Goal: Use online tool/utility: Utilize a website feature to perform a specific function

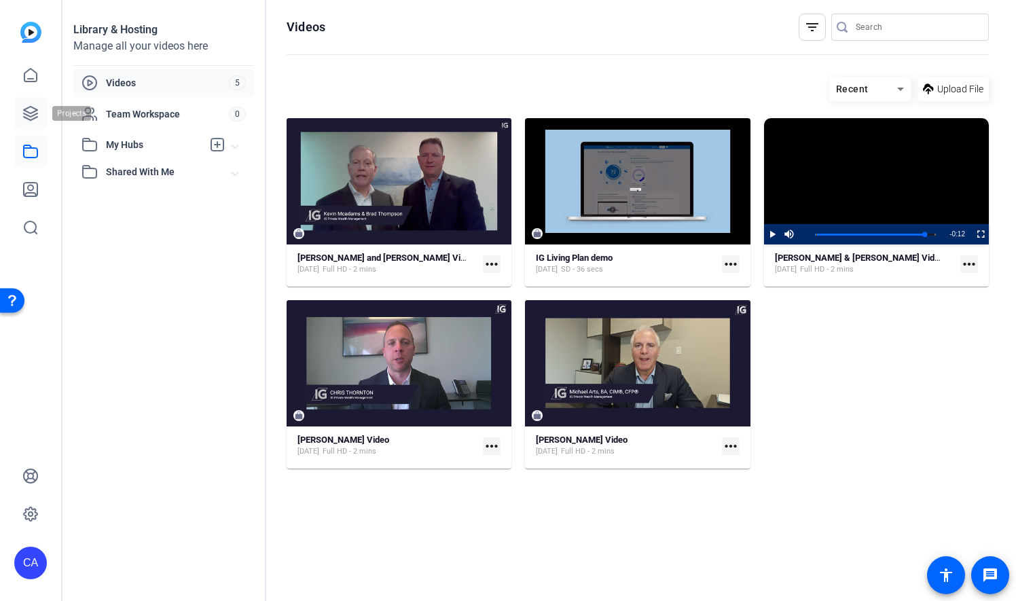
click at [29, 109] on icon at bounding box center [30, 113] width 16 height 16
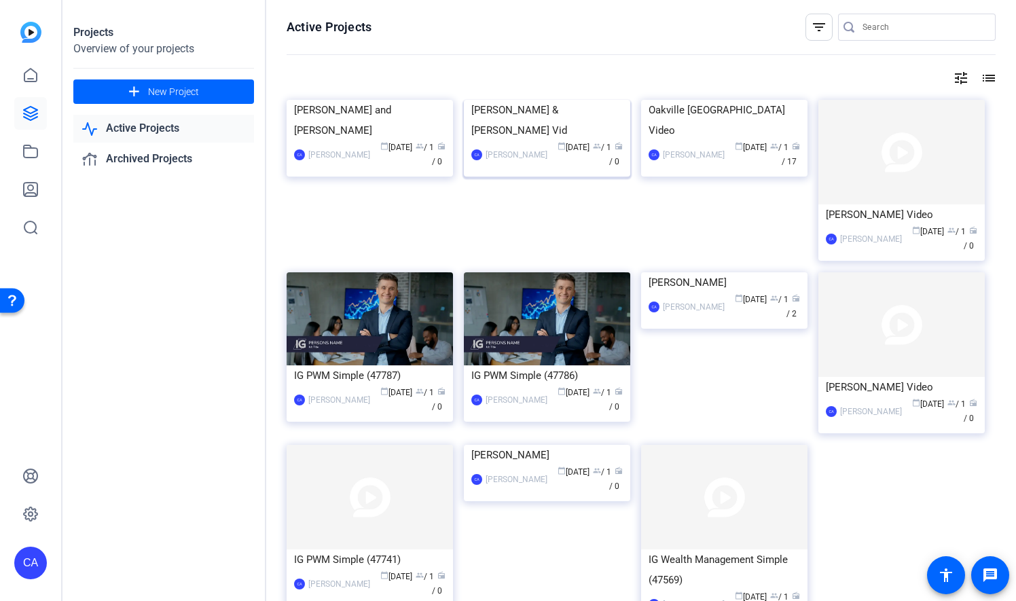
click at [581, 100] on img at bounding box center [547, 100] width 166 height 0
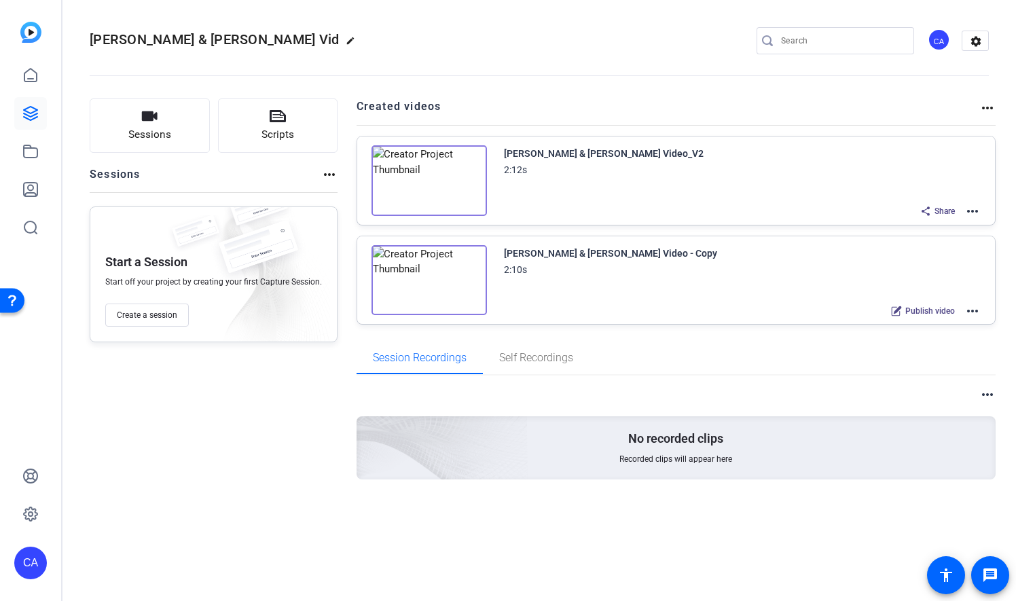
click at [977, 208] on mat-icon "more_horiz" at bounding box center [973, 211] width 16 height 16
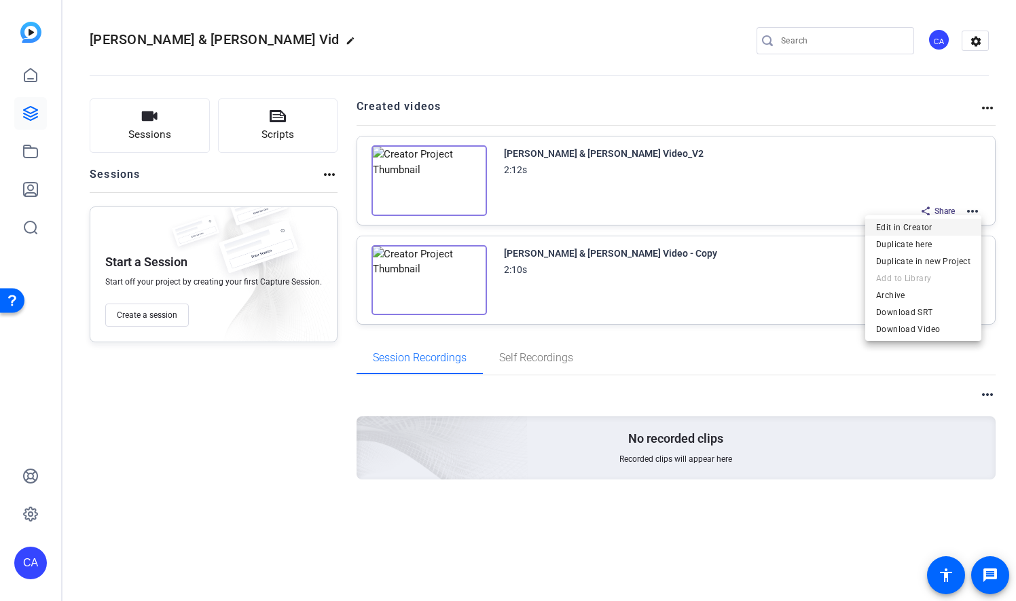
click at [940, 228] on span "Edit in Creator" at bounding box center [923, 227] width 94 height 16
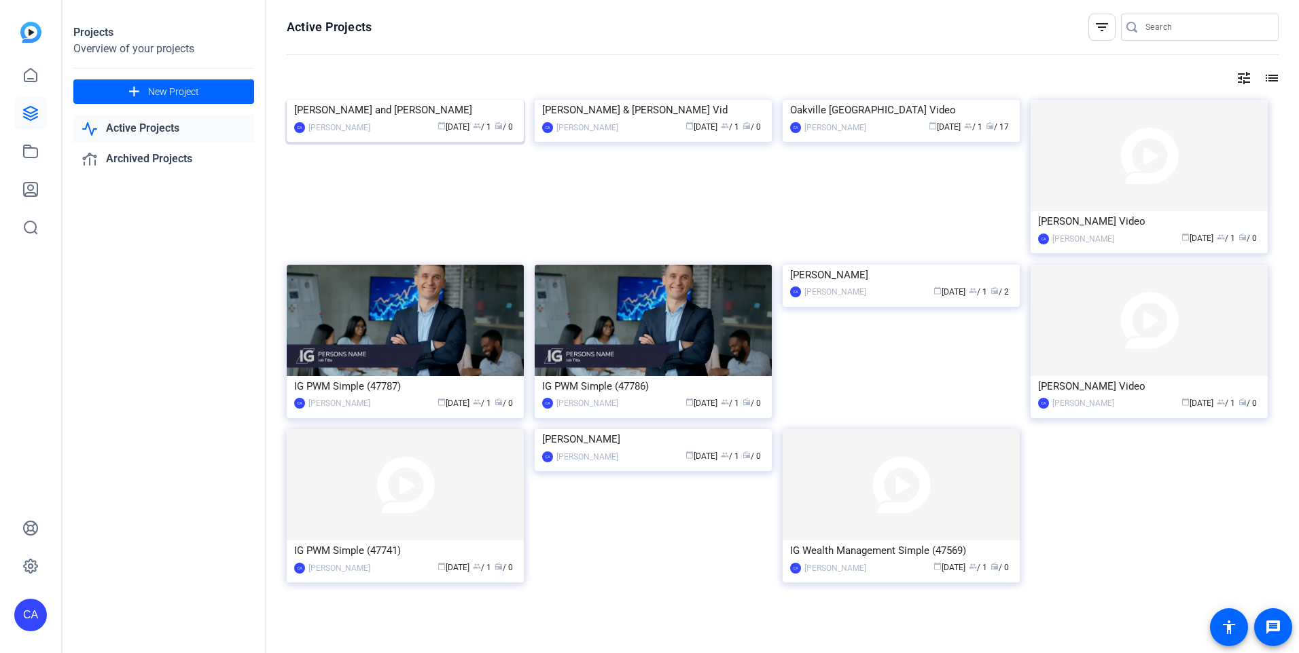
click at [429, 100] on img at bounding box center [405, 100] width 237 height 0
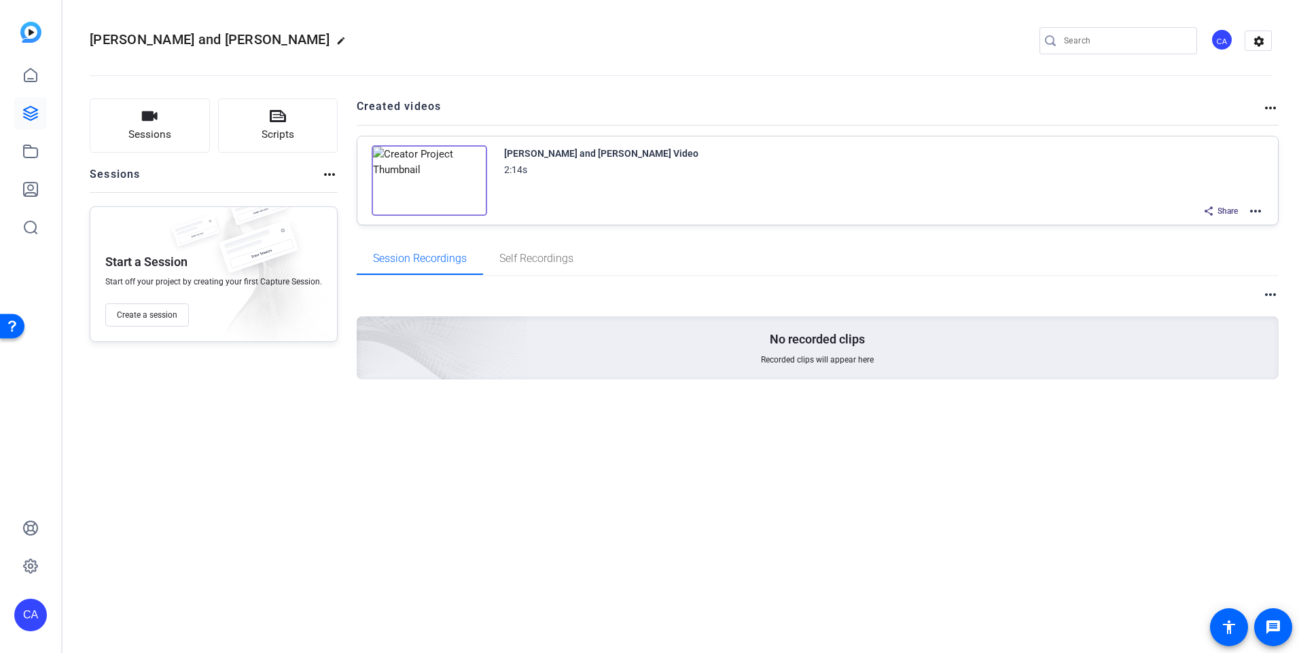
click at [1257, 209] on mat-icon "more_horiz" at bounding box center [1255, 211] width 16 height 16
click at [1232, 226] on span "Edit in Creator" at bounding box center [1205, 227] width 94 height 16
